Goal: Information Seeking & Learning: Check status

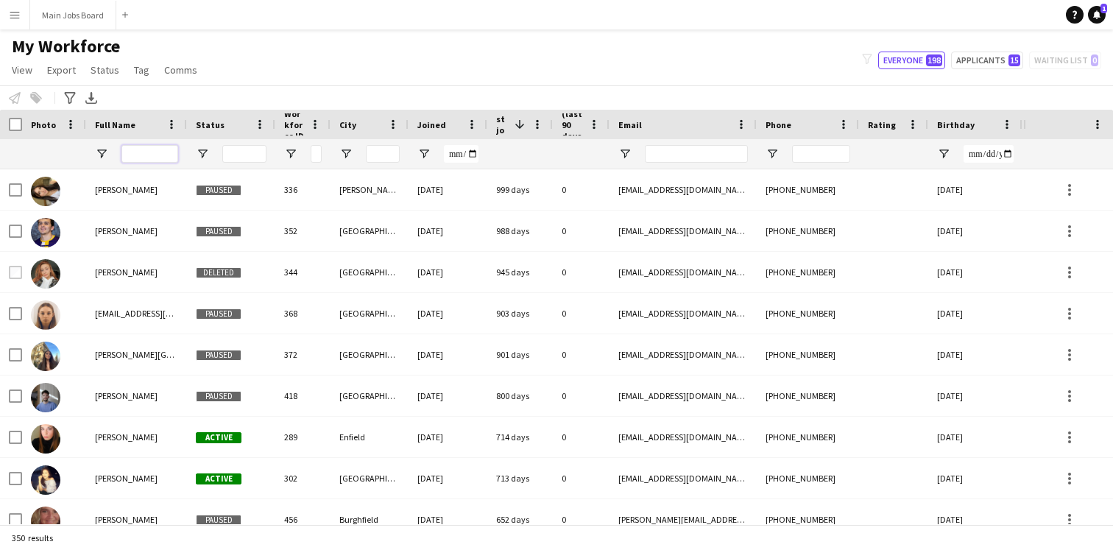
click at [138, 154] on input "Full Name Filter Input" at bounding box center [149, 154] width 57 height 18
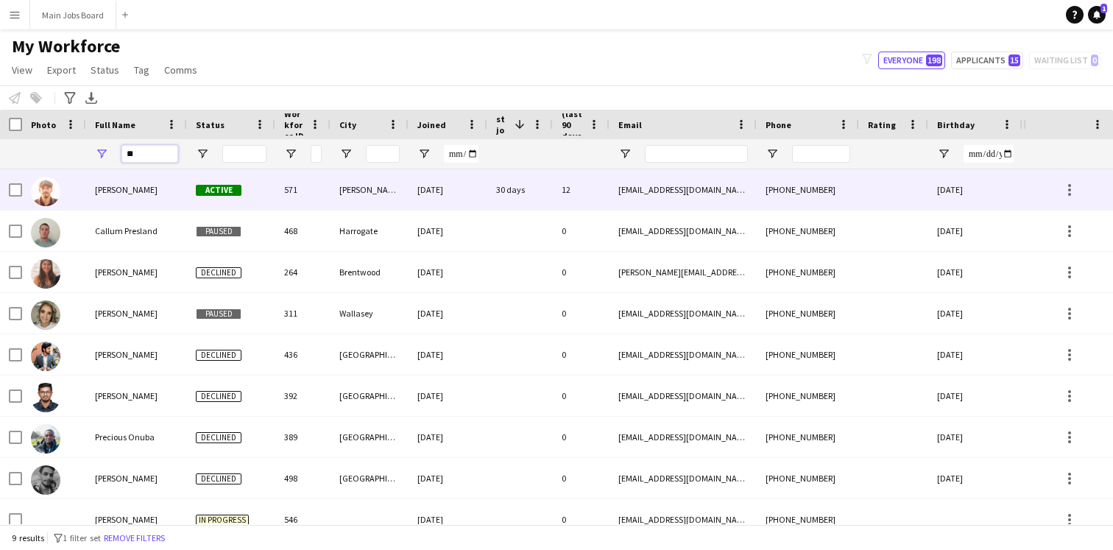
type input "**"
click at [146, 197] on div "[PERSON_NAME]" at bounding box center [136, 189] width 101 height 40
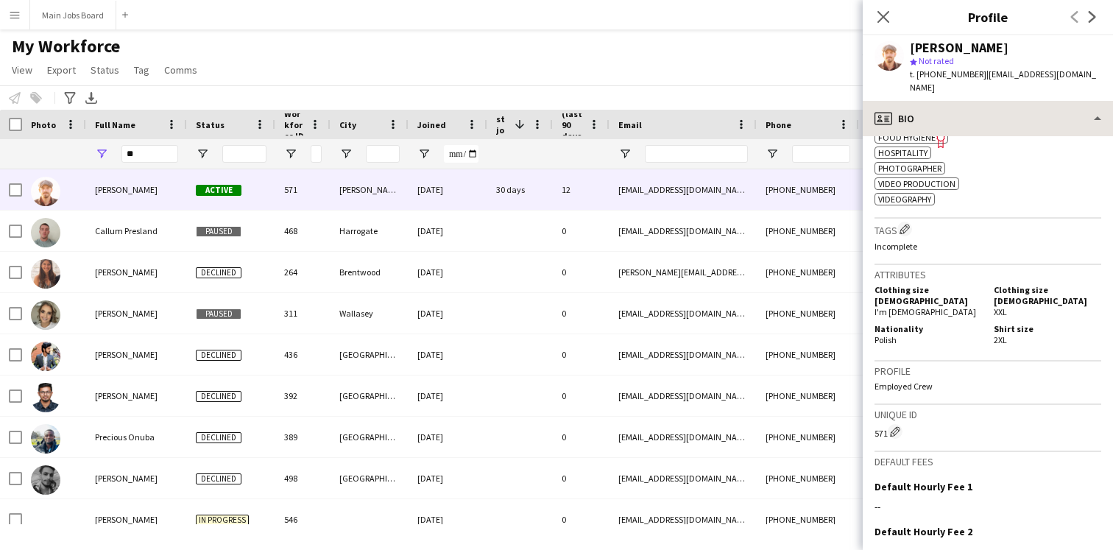
scroll to position [591, 0]
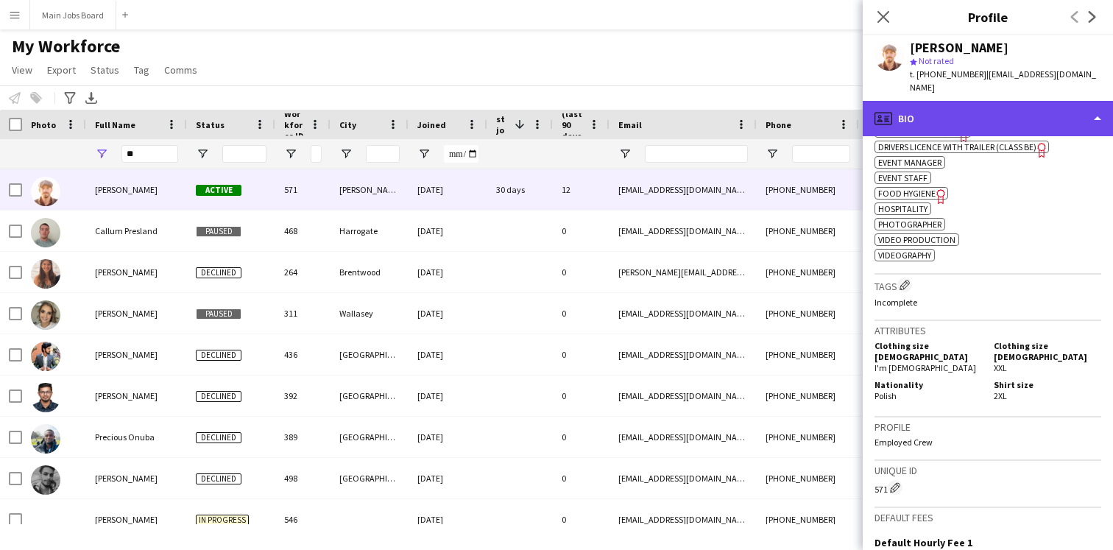
click at [1038, 103] on div "profile Bio" at bounding box center [988, 118] width 250 height 35
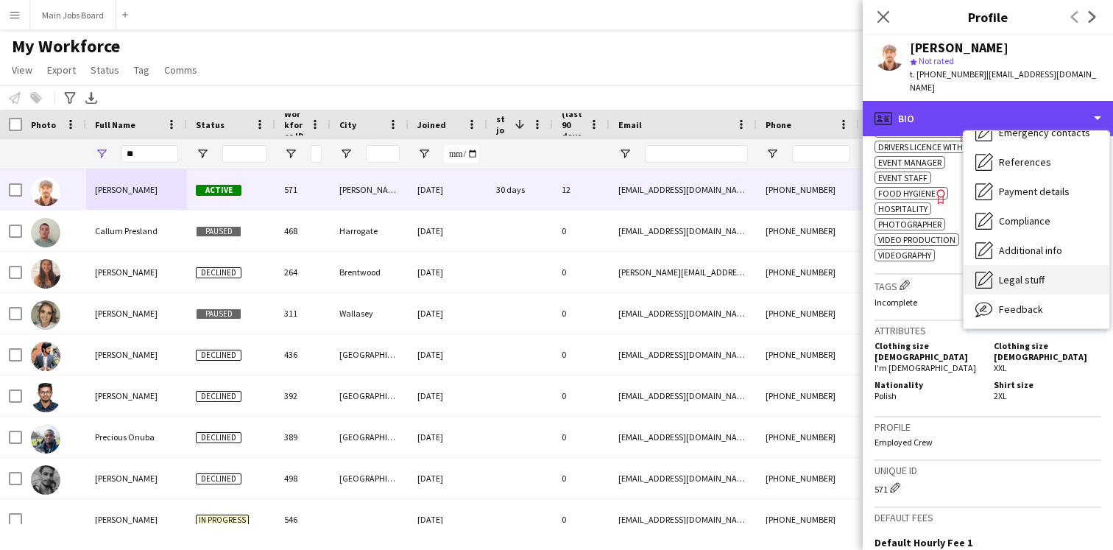
scroll to position [168, 0]
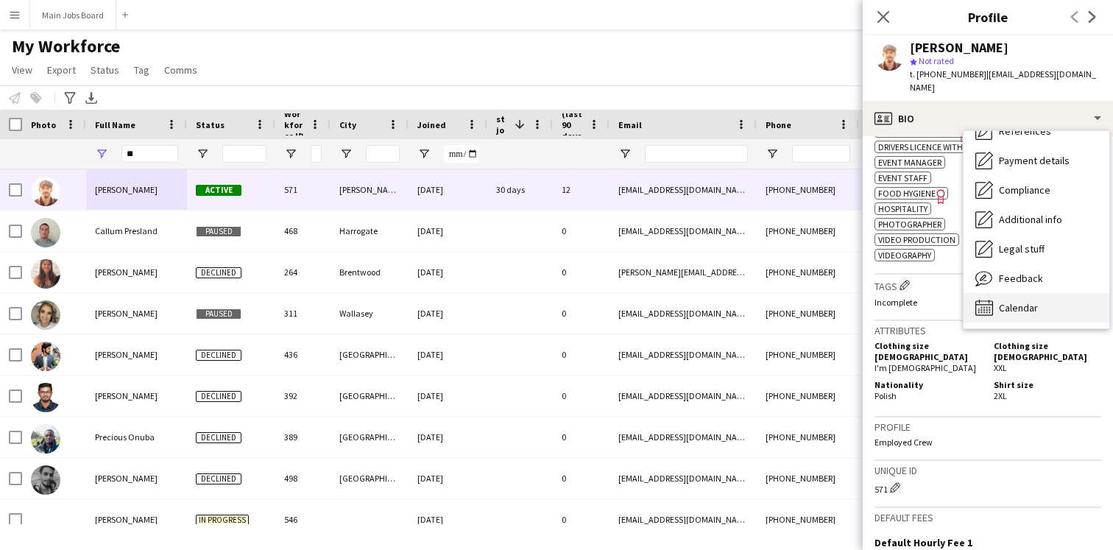
click at [1017, 301] on span "Calendar" at bounding box center [1018, 307] width 39 height 13
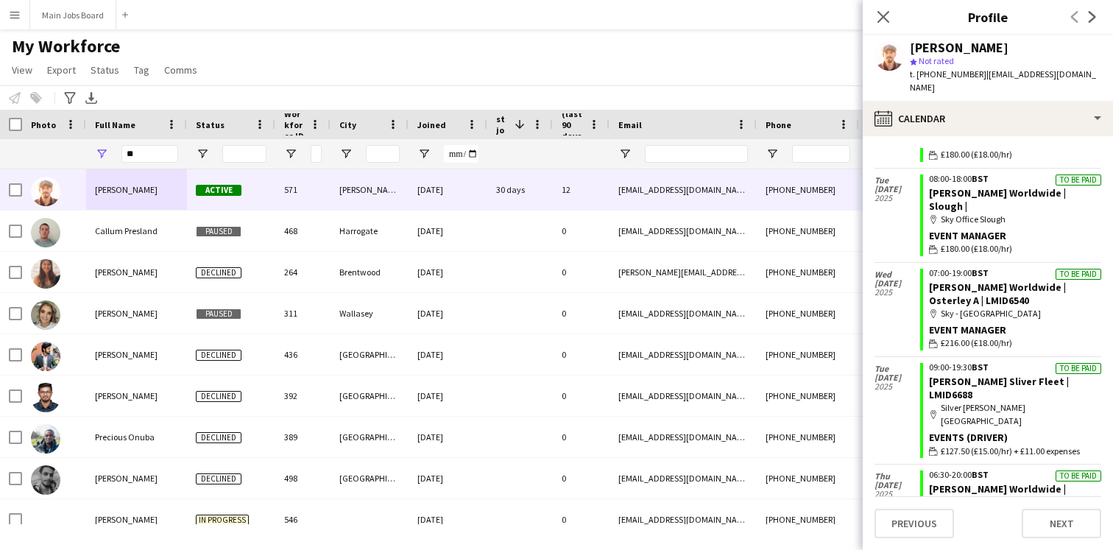
scroll to position [171, 0]
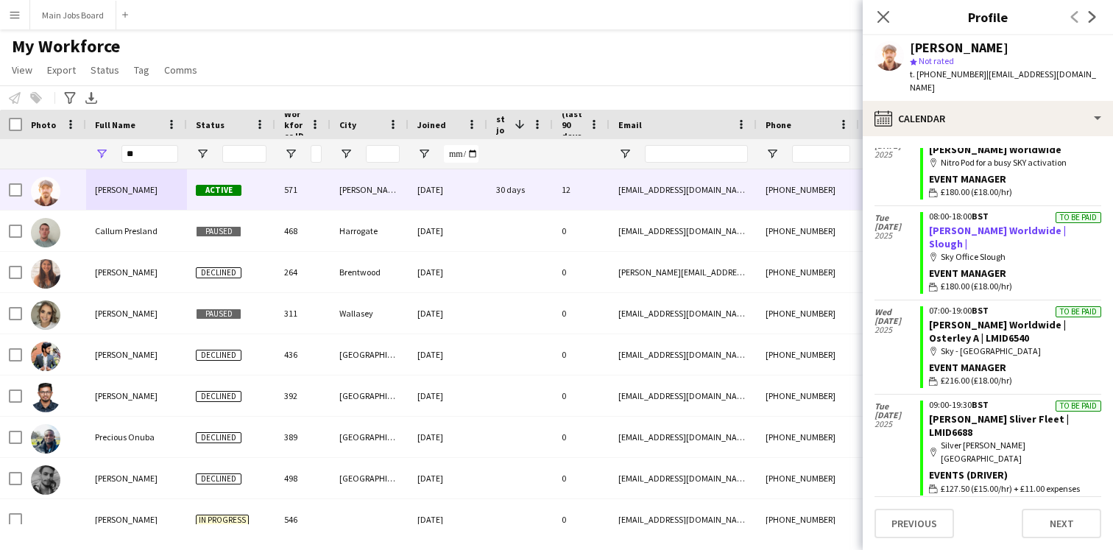
click at [1007, 224] on link "[PERSON_NAME] Worldwide | Slough |" at bounding box center [997, 237] width 137 height 26
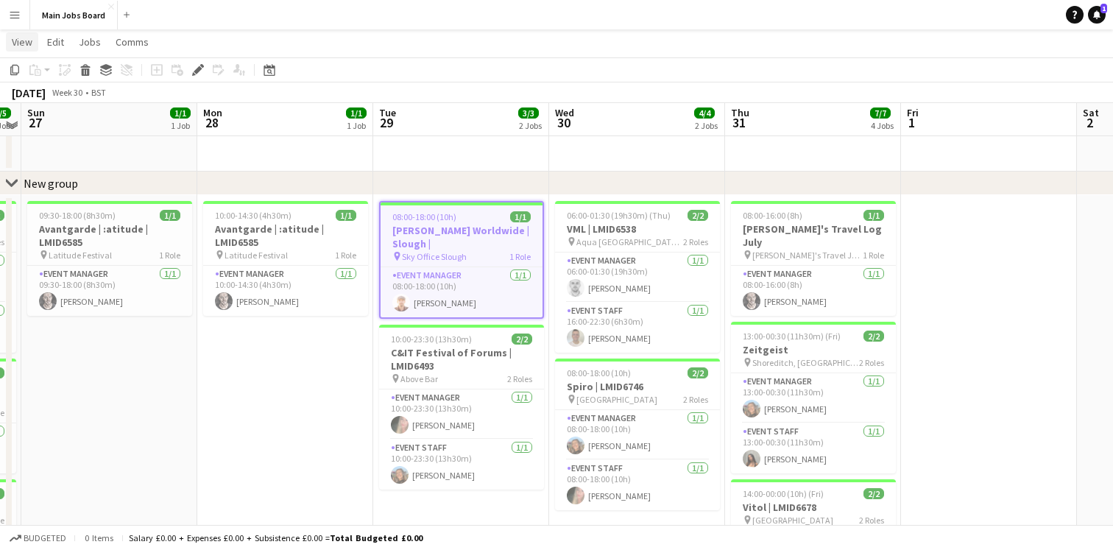
scroll to position [35, 0]
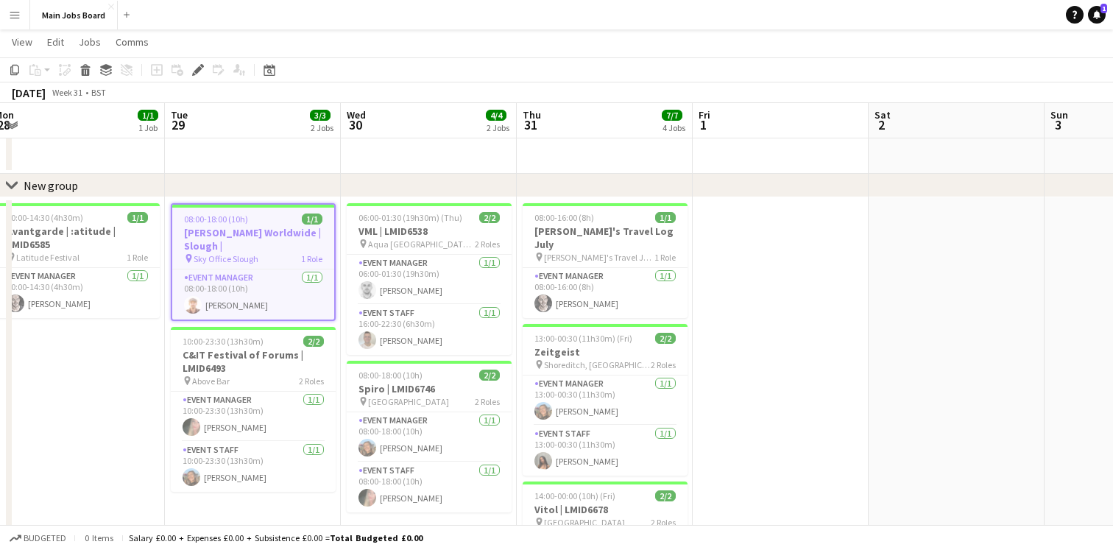
drag, startPoint x: 985, startPoint y: 123, endPoint x: 88, endPoint y: 136, distance: 898.0
click at [88, 136] on app-calendar-viewport "Sat 26 5/5 4 Jobs Sun 27 1/1 1 Job Mon 28 1/1 1 Job Tue 29 3/3 2 Jobs Wed 30 4/…" at bounding box center [556, 423] width 1113 height 802
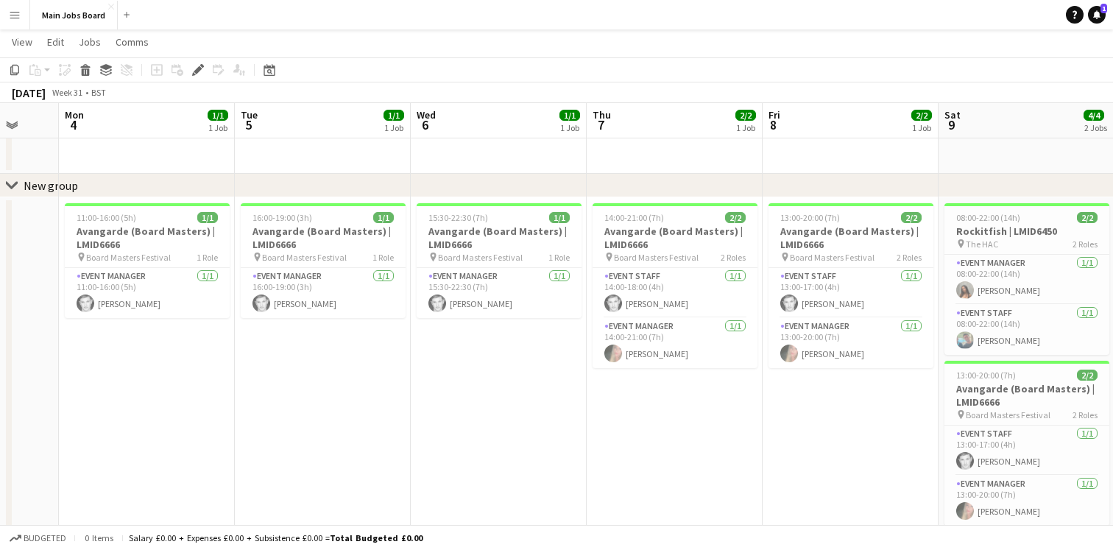
drag, startPoint x: 765, startPoint y: 113, endPoint x: 311, endPoint y: 124, distance: 455.0
click at [311, 124] on app-calendar-viewport "Fri 1 Sat 2 Sun 3 Mon 4 1/1 1 Job Tue 5 1/1 1 Job Wed 6 1/1 1 Job Thu 7 2/2 1 J…" at bounding box center [556, 423] width 1113 height 802
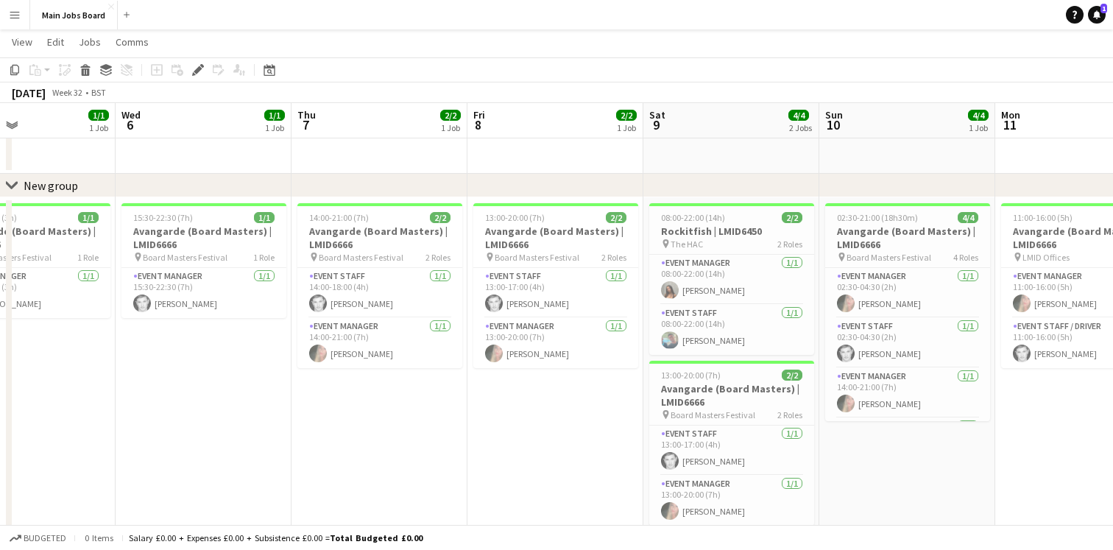
drag, startPoint x: 503, startPoint y: 127, endPoint x: 131, endPoint y: 138, distance: 372.6
click at [131, 138] on app-calendar-viewport "Sun 3 Mon 4 1/1 1 Job Tue 5 1/1 1 Job Wed 6 1/1 1 Job Thu 7 2/2 1 Job Fri 8 2/2…" at bounding box center [556, 423] width 1113 height 802
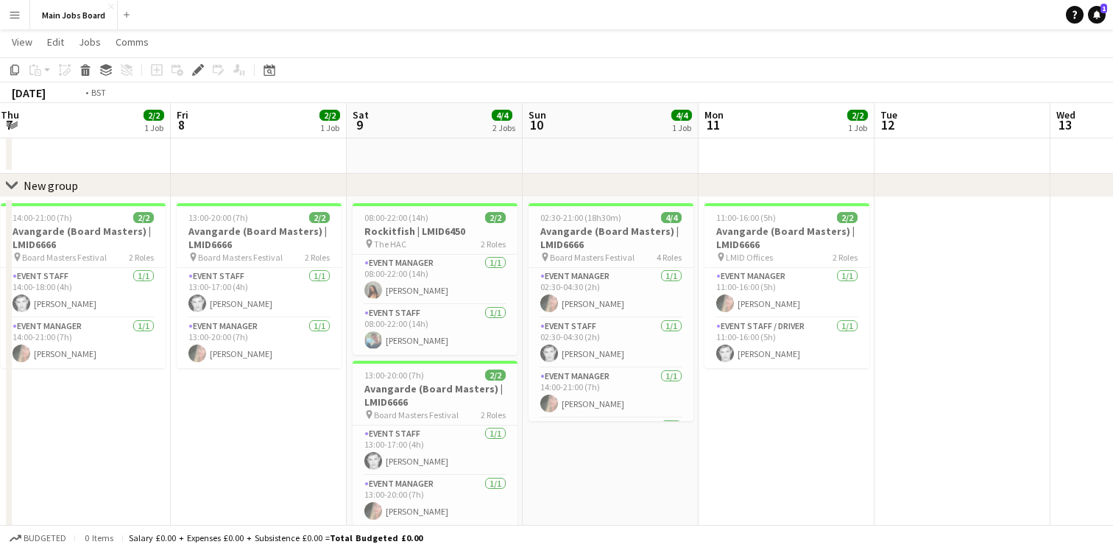
drag, startPoint x: 768, startPoint y: 132, endPoint x: 80, endPoint y: 142, distance: 687.5
click at [80, 142] on app-calendar-viewport "Tue 5 1/1 1 Job Wed 6 1/1 1 Job Thu 7 2/2 1 Job Fri 8 2/2 1 Job Sat 9 4/4 2 Job…" at bounding box center [556, 423] width 1113 height 802
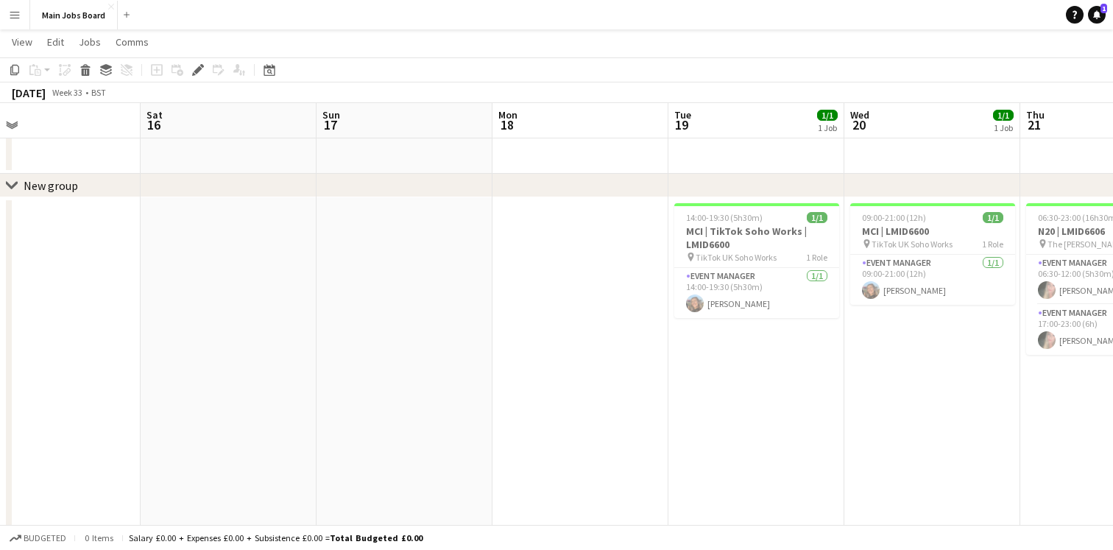
drag, startPoint x: 723, startPoint y: 116, endPoint x: 257, endPoint y: 124, distance: 466.7
click at [88, 133] on app-calendar-viewport "Wed 13 Thu 14 Fri 15 Sat 16 Sun 17 Mon 18 Tue 19 1/1 1 Job Wed 20 1/1 1 Job Thu…" at bounding box center [556, 423] width 1113 height 802
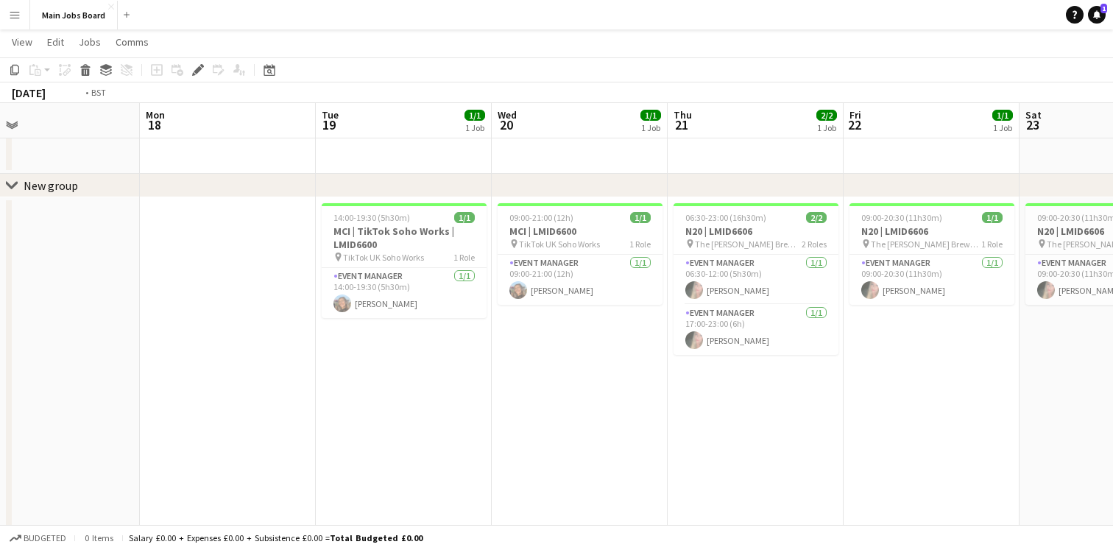
drag, startPoint x: 620, startPoint y: 140, endPoint x: 433, endPoint y: 127, distance: 187.4
click at [127, 151] on app-calendar-viewport "Fri 15 Sat 16 Sun 17 Mon 18 Tue 19 1/1 1 Job Wed 20 1/1 1 Job Thu 21 2/2 1 Job …" at bounding box center [556, 423] width 1113 height 802
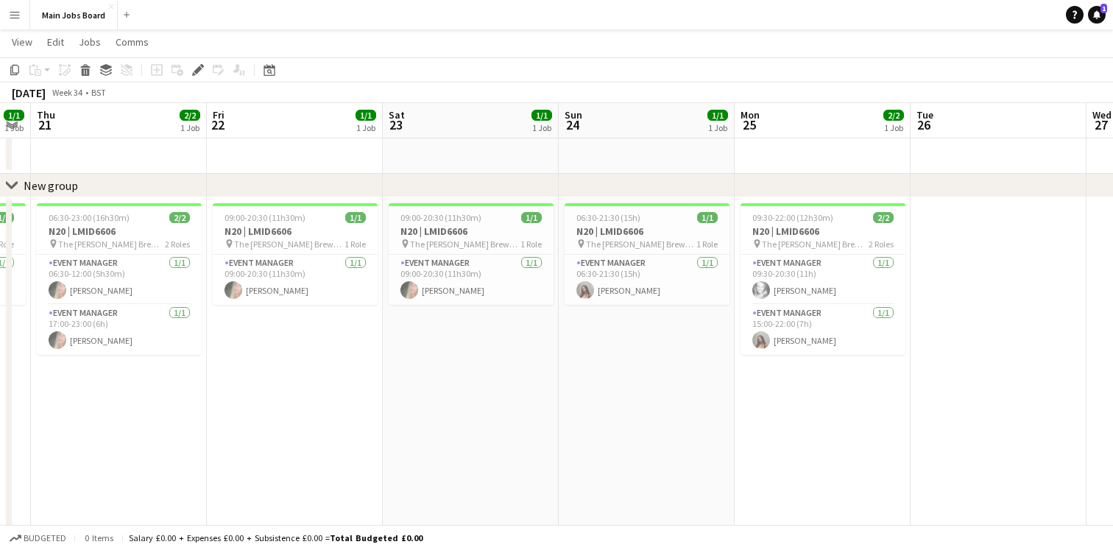
drag, startPoint x: 659, startPoint y: 128, endPoint x: 88, endPoint y: 132, distance: 571.9
click at [88, 132] on app-calendar-viewport "Sun 17 Mon 18 Tue 19 1/1 1 Job Wed 20 1/1 1 Job Thu 21 2/2 1 Job Fri 22 1/1 1 J…" at bounding box center [556, 423] width 1113 height 802
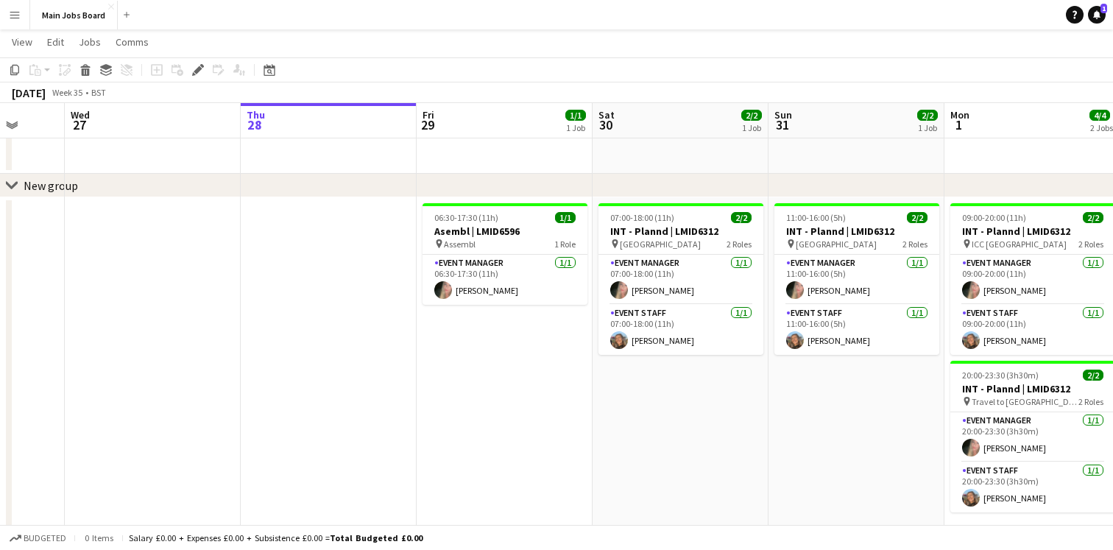
drag, startPoint x: 504, startPoint y: 129, endPoint x: 61, endPoint y: 132, distance: 443.1
click at [61, 132] on app-calendar-viewport "Sat 23 1/1 1 Job Sun 24 1/1 1 Job Mon 25 2/2 1 Job Tue 26 Wed 27 Thu 28 Fri 29 …" at bounding box center [556, 423] width 1113 height 802
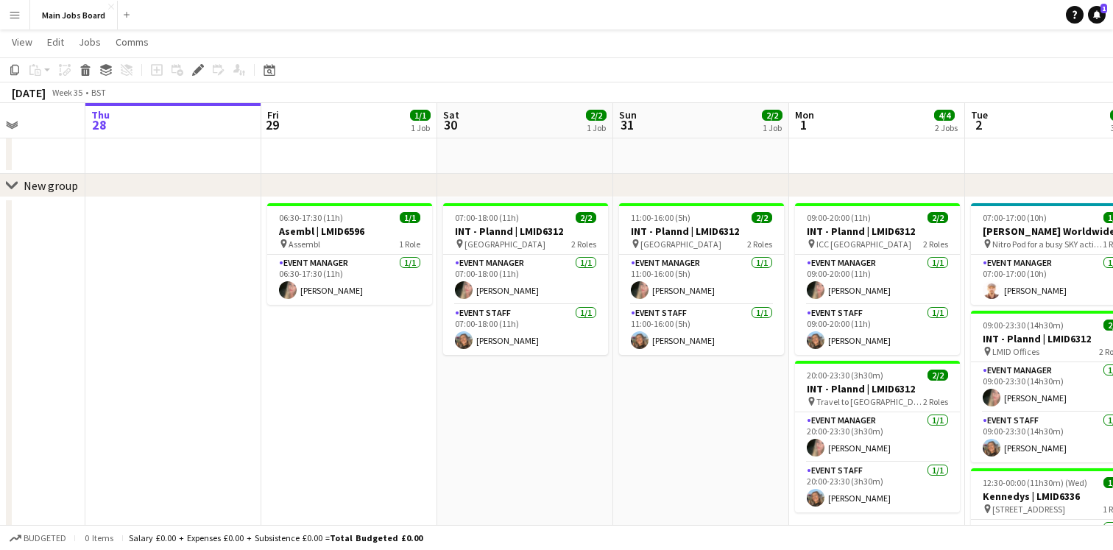
drag, startPoint x: 428, startPoint y: 138, endPoint x: 160, endPoint y: 136, distance: 267.9
click at [160, 136] on app-calendar-viewport "Mon 25 2/2 1 Job Tue 26 Wed 27 Thu 28 Fri 29 1/1 1 Job Sat 30 2/2 1 Job Sun 31 …" at bounding box center [556, 423] width 1113 height 802
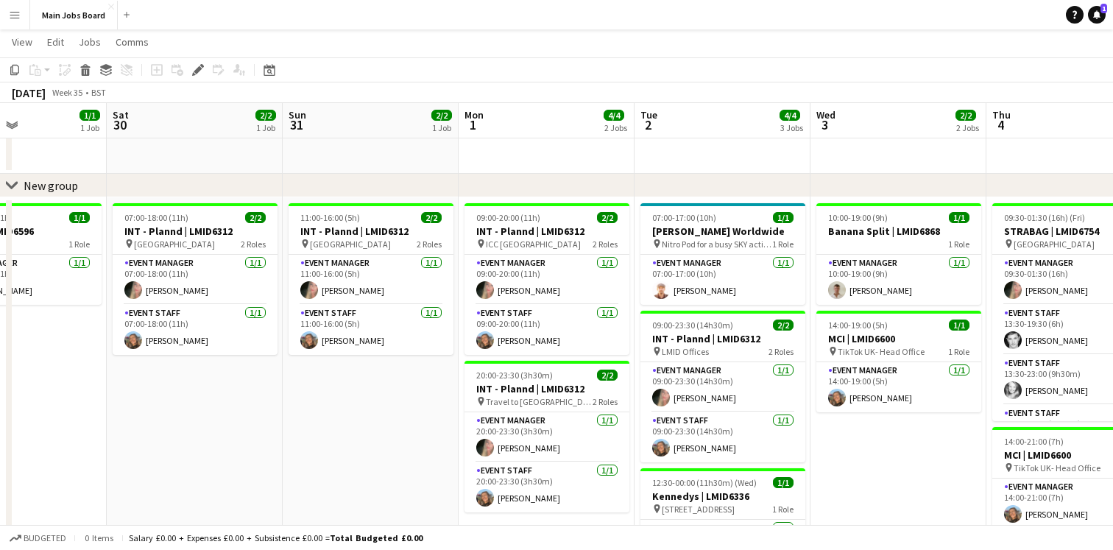
drag, startPoint x: 700, startPoint y: 127, endPoint x: 376, endPoint y: 124, distance: 323.8
click at [376, 124] on app-calendar-viewport "Wed 27 Thu 28 Fri 29 1/1 1 Job Sat 30 2/2 1 Job Sun 31 2/2 1 Job Mon 1 4/4 2 Jo…" at bounding box center [556, 423] width 1113 height 802
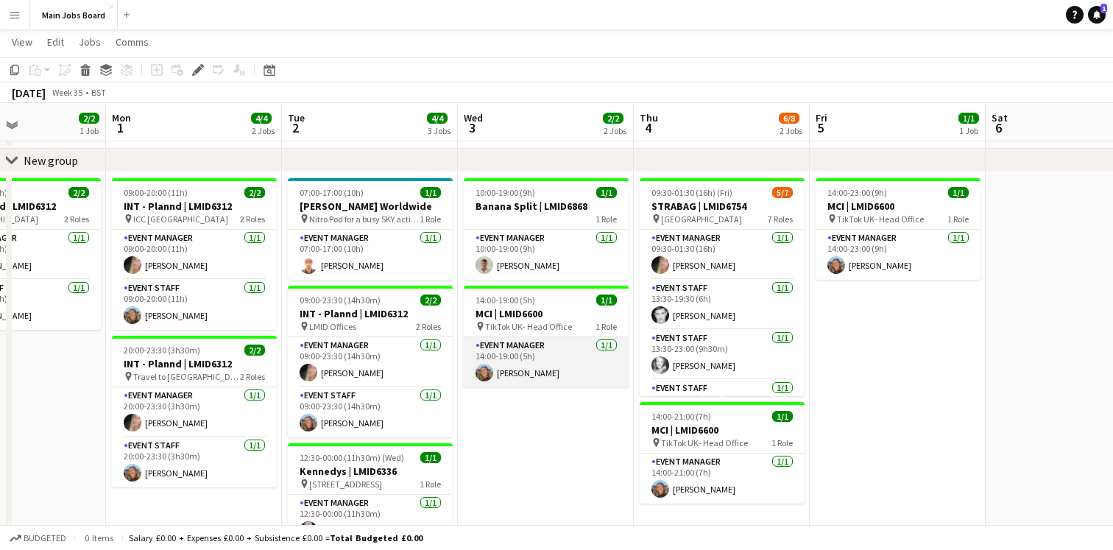
scroll to position [63, 0]
